Goal: Information Seeking & Learning: Learn about a topic

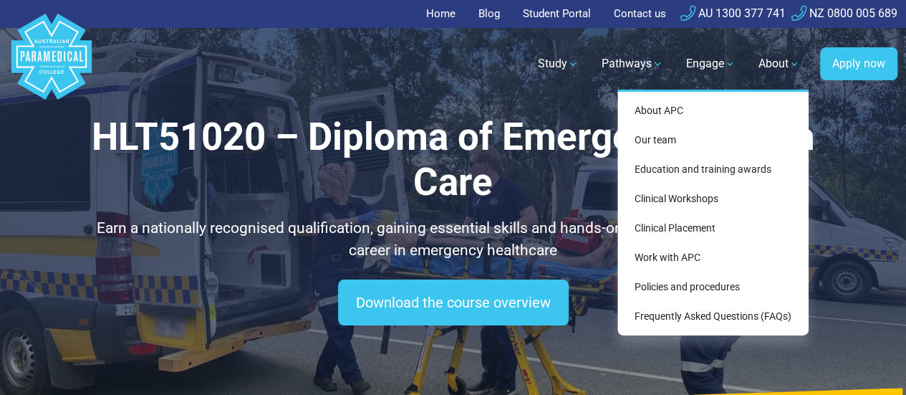
click at [782, 64] on link "About" at bounding box center [779, 64] width 59 height 40
click at [689, 117] on link "About APC" at bounding box center [713, 110] width 180 height 26
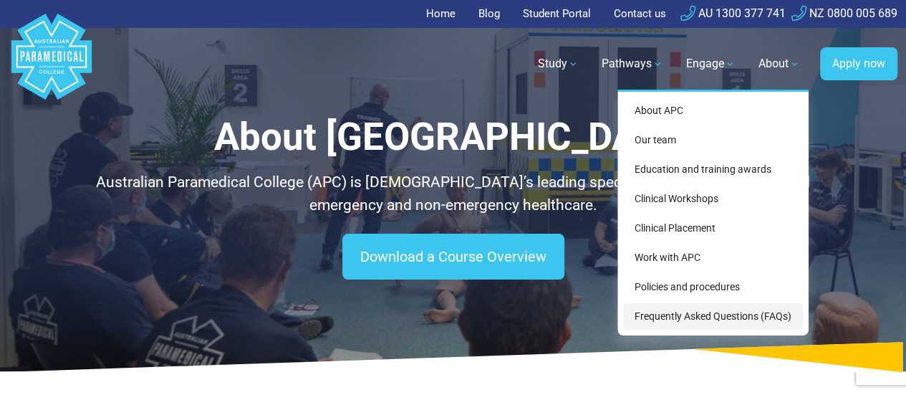
click at [717, 310] on link "Frequently Asked Questions (FAQs)" at bounding box center [713, 316] width 180 height 26
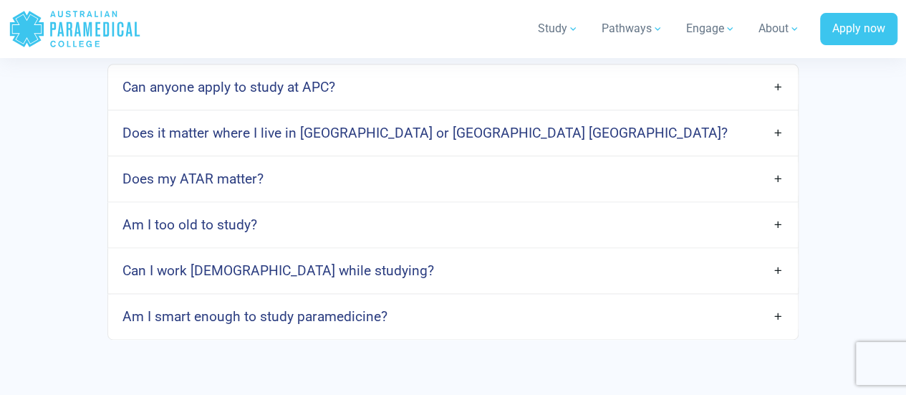
scroll to position [827, 0]
click at [776, 145] on link "Does it matter where I live in [GEOGRAPHIC_DATA] or [GEOGRAPHIC_DATA] [GEOGRAPH…" at bounding box center [452, 132] width 689 height 34
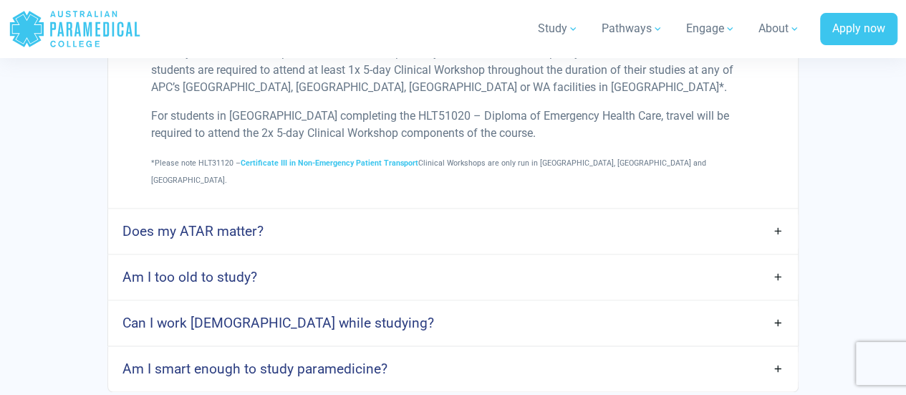
scroll to position [972, 0]
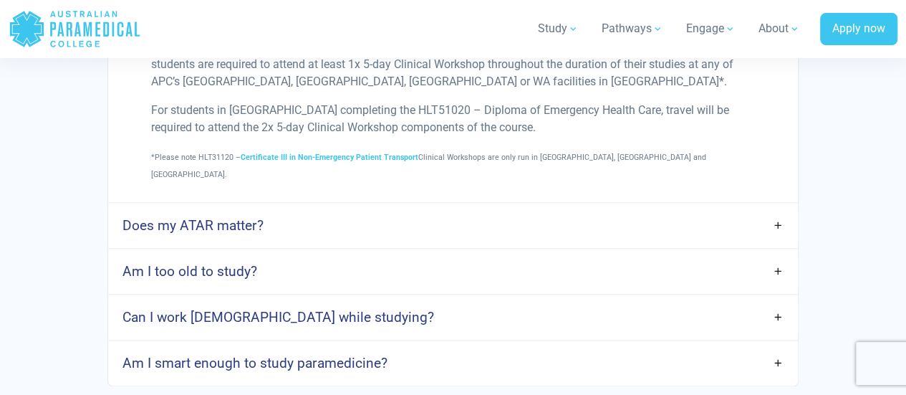
click at [780, 223] on link "Does my ATAR matter?" at bounding box center [452, 225] width 689 height 34
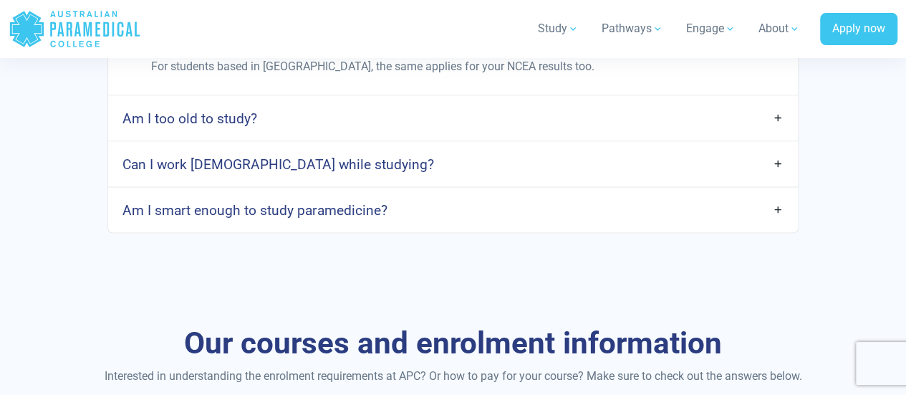
scroll to position [1299, 0]
click at [776, 208] on link "Am I smart enough to study paramedicine?" at bounding box center [452, 210] width 689 height 34
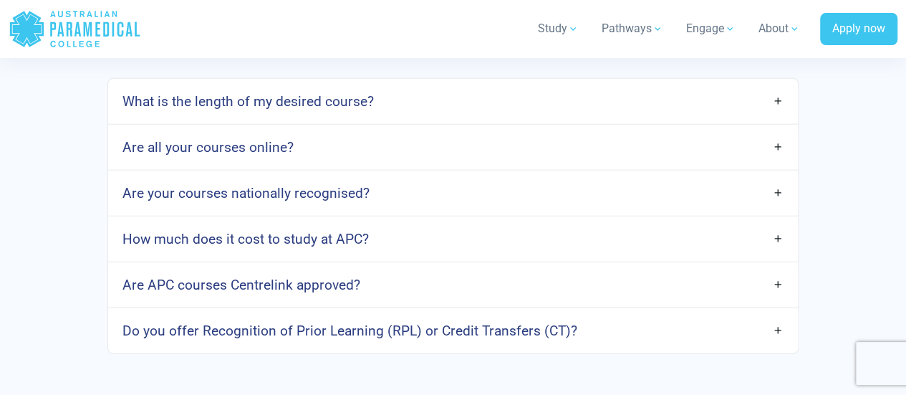
scroll to position [2072, 0]
click at [778, 233] on link "How much does it cost to study at APC?" at bounding box center [452, 238] width 689 height 34
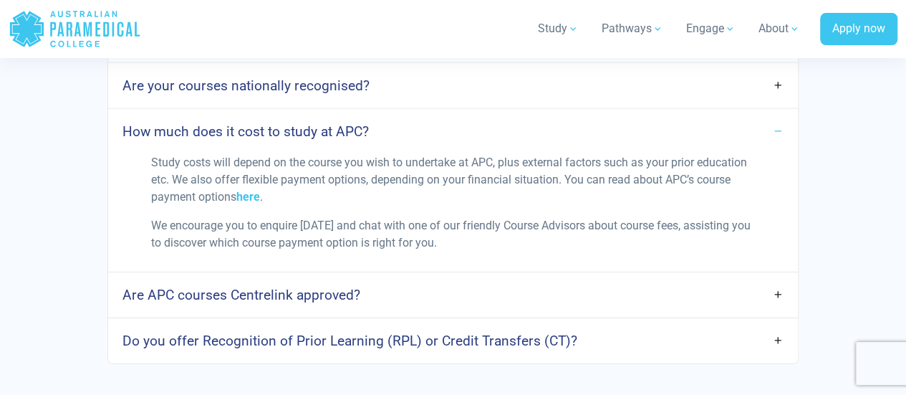
scroll to position [2174, 0]
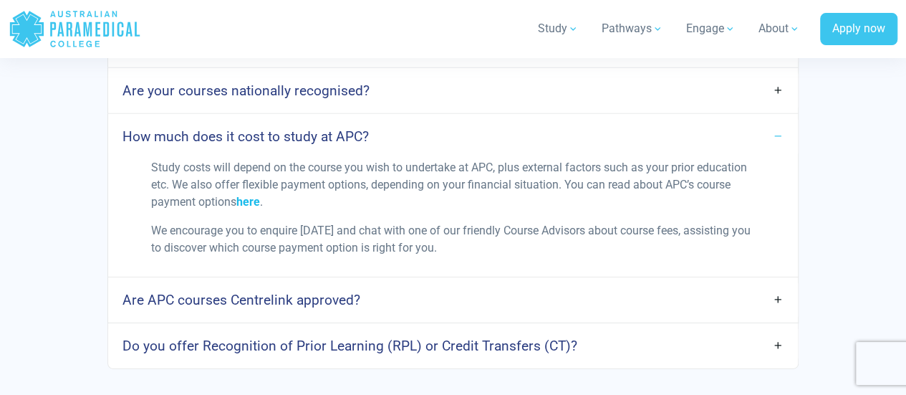
click at [251, 195] on link "here" at bounding box center [248, 202] width 24 height 14
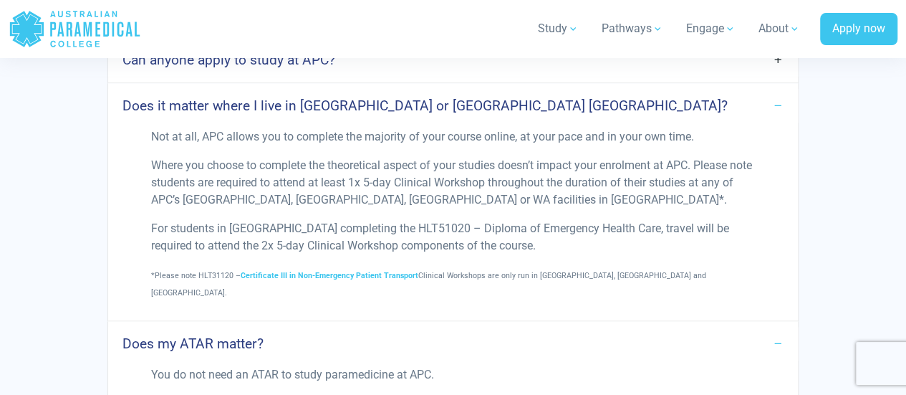
scroll to position [828, 0]
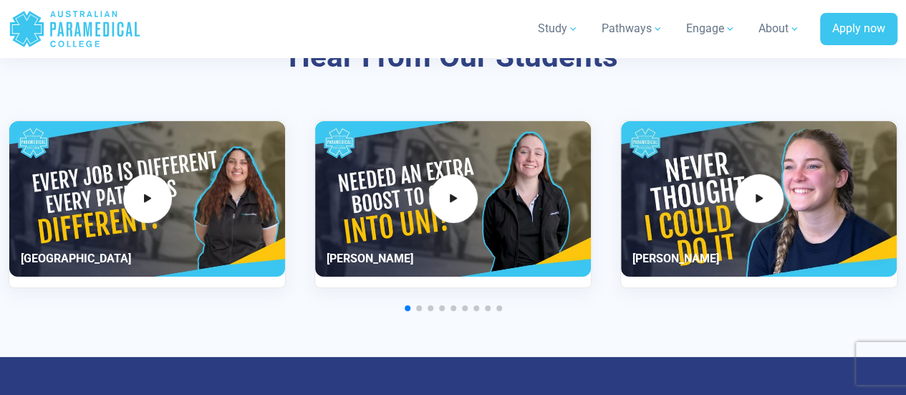
scroll to position [2709, 0]
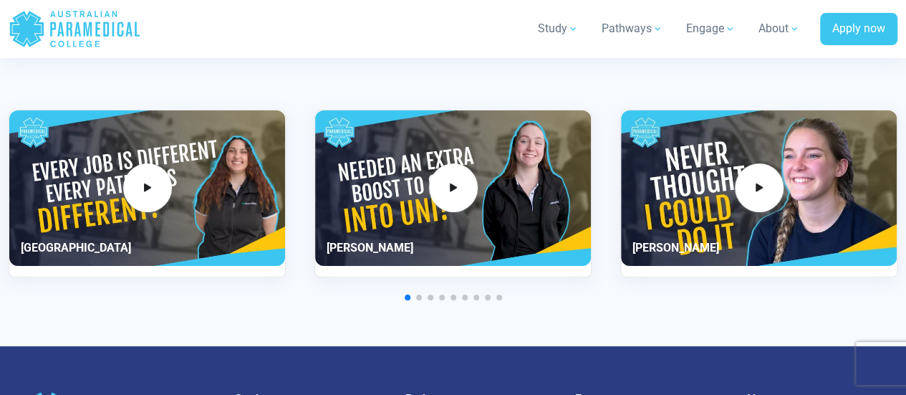
click at [251, 195] on div "1 / 11" at bounding box center [147, 187] width 276 height 155
